Goal: Task Accomplishment & Management: Manage account settings

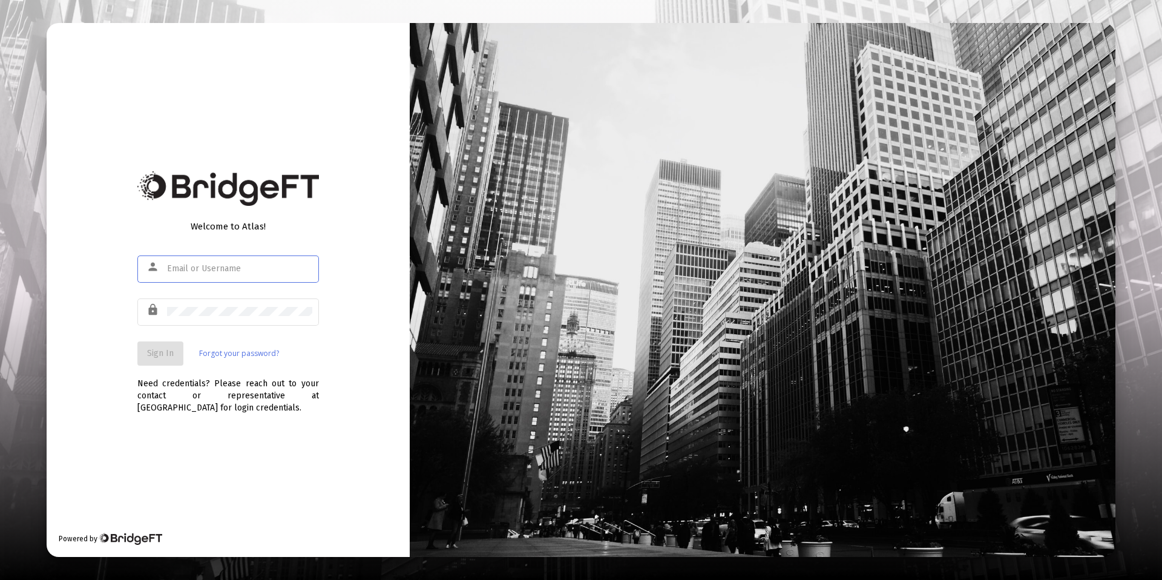
click at [237, 272] on input "text" at bounding box center [239, 269] width 145 height 10
type input "[PERSON_NAME][EMAIL_ADDRESS][DOMAIN_NAME]"
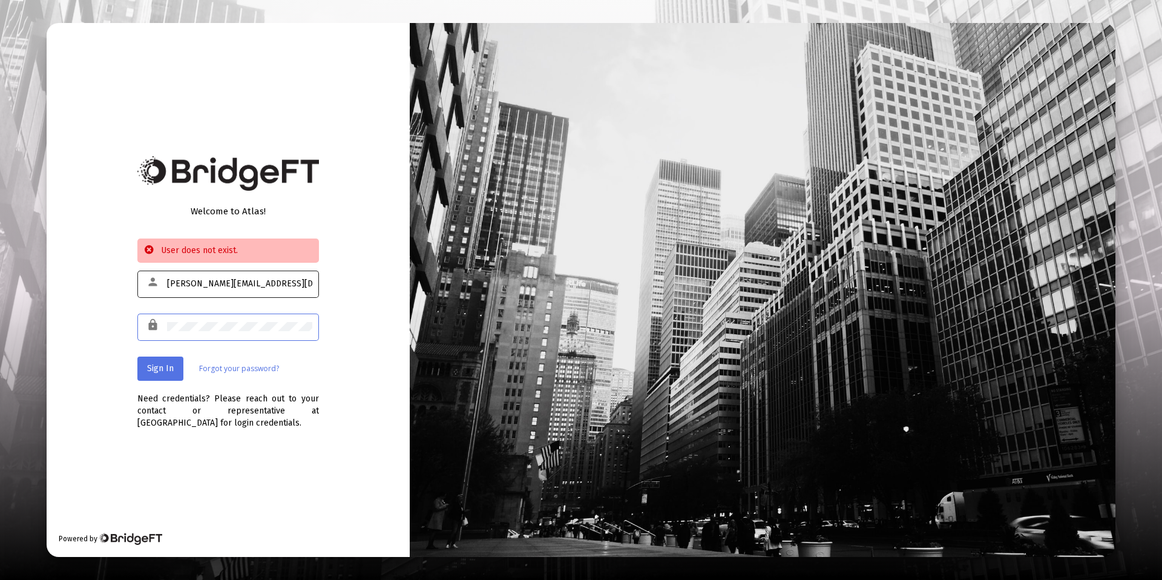
click at [242, 284] on input "[PERSON_NAME][EMAIL_ADDRESS][DOMAIN_NAME]" at bounding box center [239, 284] width 145 height 10
click at [244, 361] on div "Sign In Forgot your password?" at bounding box center [228, 369] width 182 height 24
click at [249, 367] on link "Forgot your password?" at bounding box center [239, 369] width 80 height 12
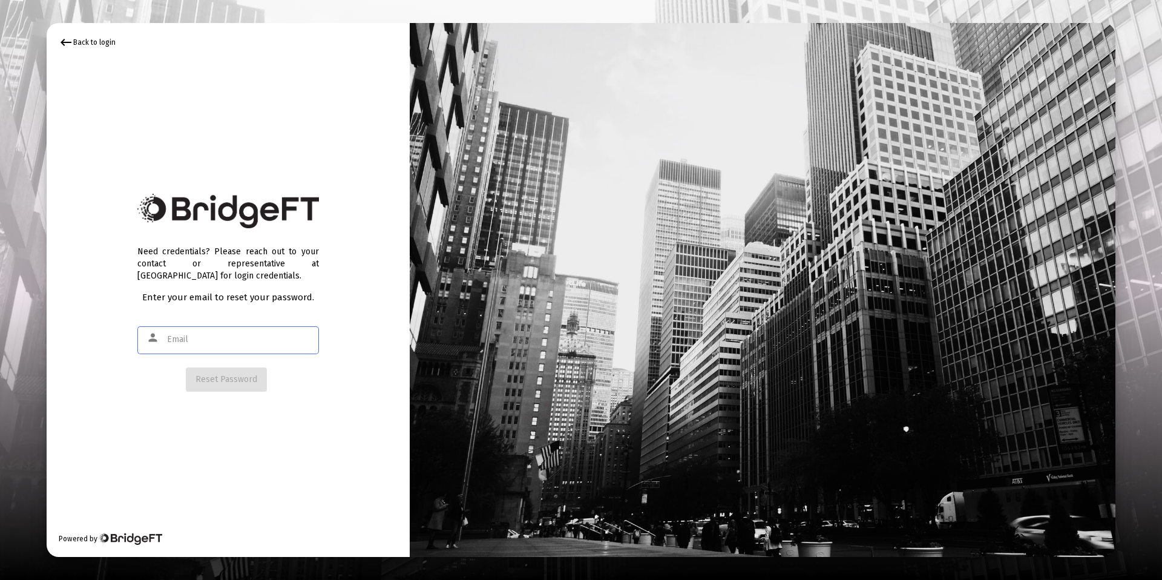
click at [229, 341] on input "text" at bounding box center [239, 340] width 145 height 10
type input "[PERSON_NAME][EMAIL_ADDRESS][DOMAIN_NAME]"
click at [210, 384] on button "Reset Password" at bounding box center [226, 379] width 81 height 24
